Goal: Information Seeking & Learning: Learn about a topic

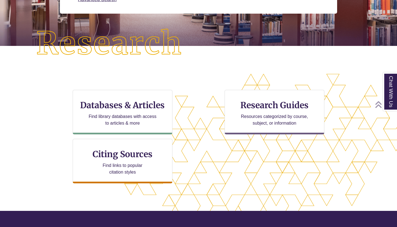
scroll to position [120, 0]
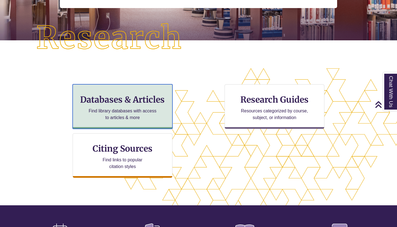
click at [149, 116] on p "Find library databases with access to articles & more" at bounding box center [123, 113] width 72 height 13
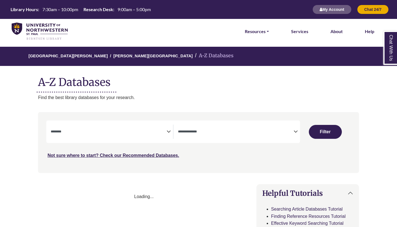
select select "Database Subject Filter"
select select "Database Types Filter"
select select "Database Subject Filter"
select select "Database Types Filter"
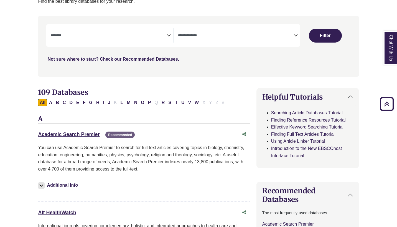
scroll to position [78, 0]
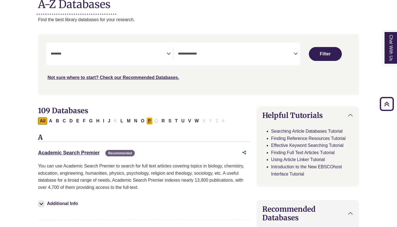
click at [149, 121] on button "P" at bounding box center [150, 120] width 6 height 7
select select "Database Subject Filter"
select select "Database Types Filter"
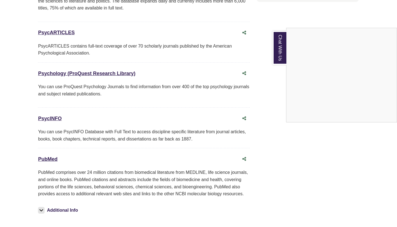
scroll to position [699, 0]
click at [114, 73] on div "Chat With Us" at bounding box center [198, 113] width 397 height 227
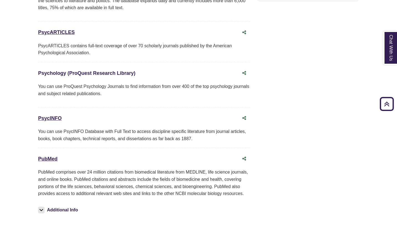
click at [114, 73] on link "Psychology (ProQuest Research Library) This link opens in a new window" at bounding box center [86, 73] width 97 height 6
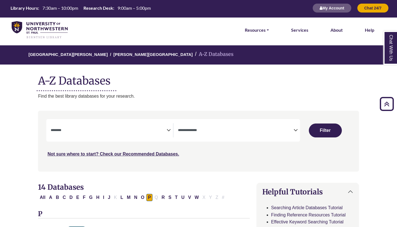
scroll to position [0, 0]
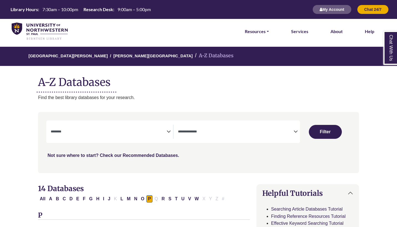
click at [160, 156] on link "Not sure where to start? Check our Recommended Databases." at bounding box center [113, 155] width 132 height 5
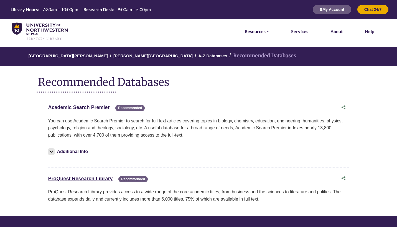
click at [93, 110] on link "Academic Search Premier This link opens in a new window" at bounding box center [79, 107] width 62 height 6
